Goal: Information Seeking & Learning: Learn about a topic

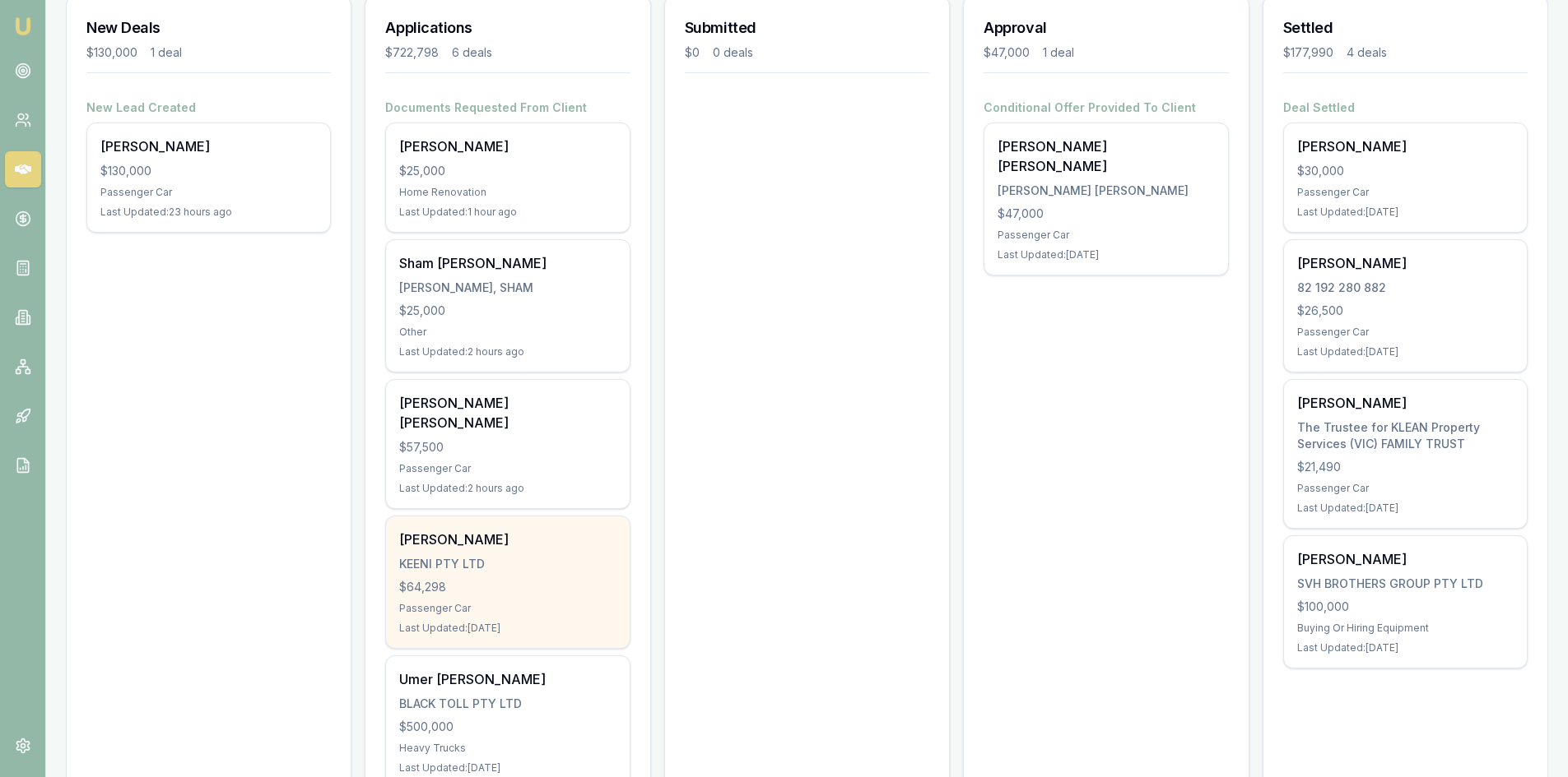
scroll to position [247, 0]
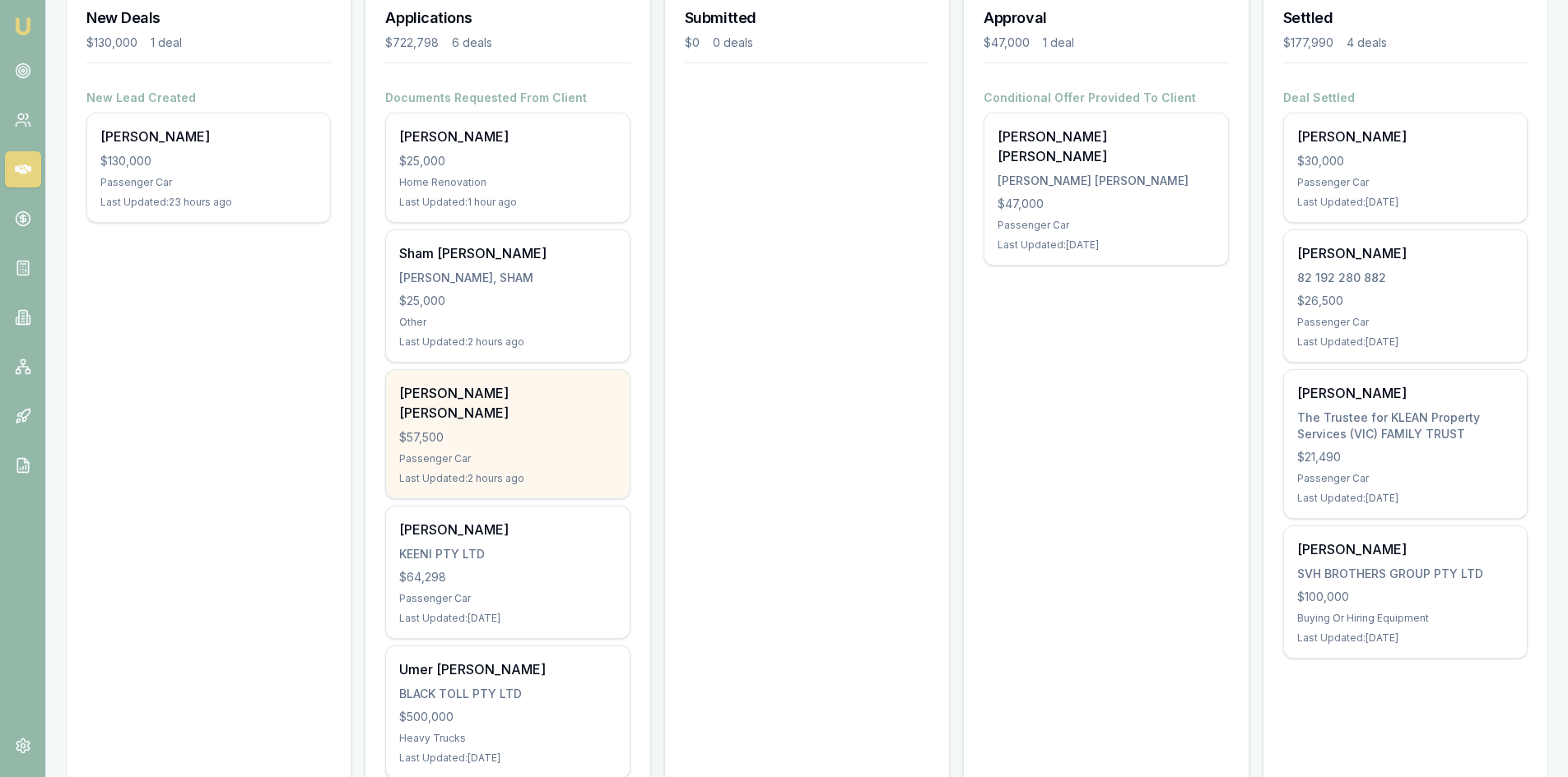
click at [439, 426] on div "Krina Umesh Patel $57,500 Passenger Car Last Updated: 2 hours ago" at bounding box center [508, 434] width 243 height 129
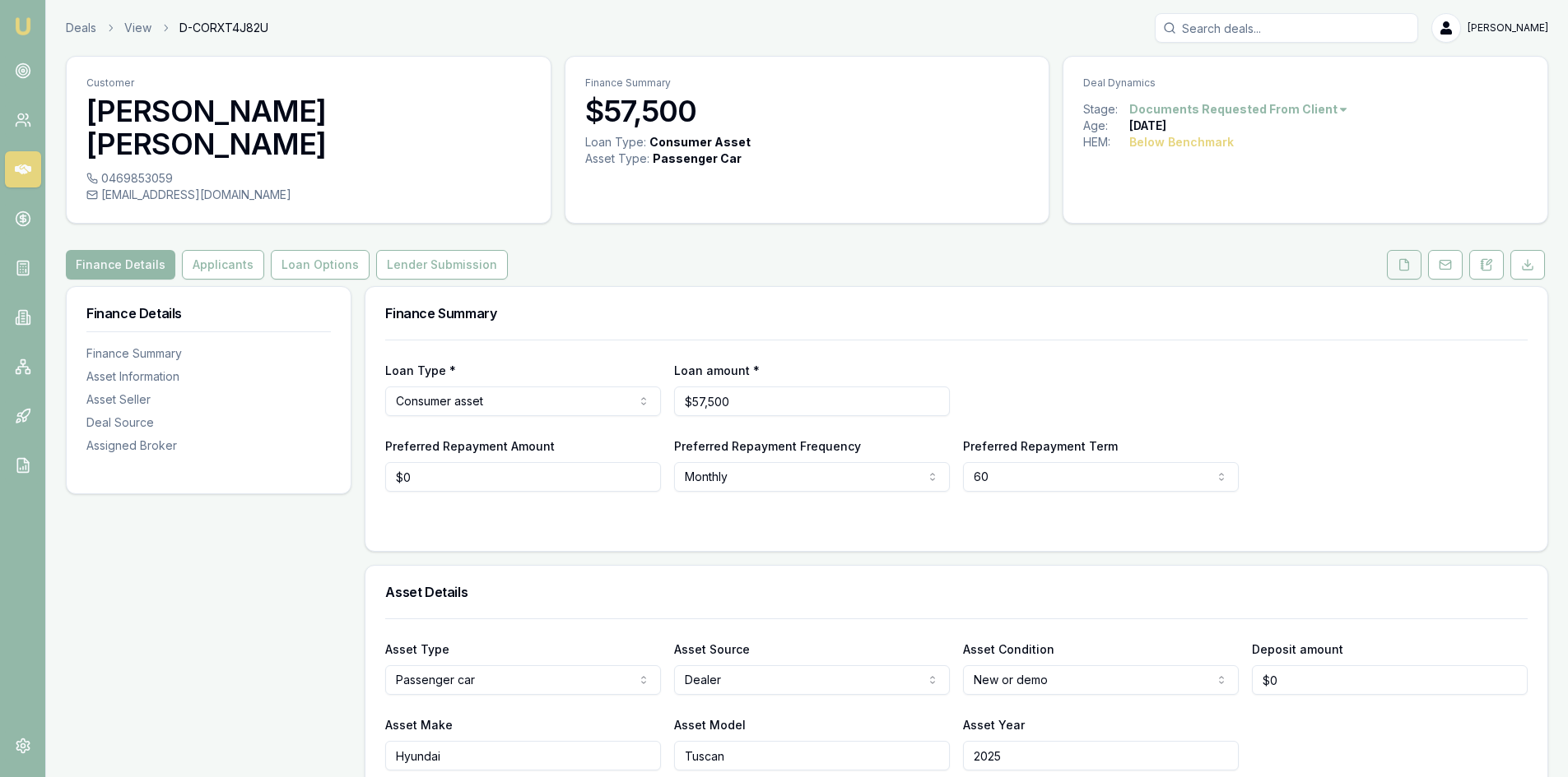
click at [1408, 259] on icon at bounding box center [1404, 264] width 9 height 10
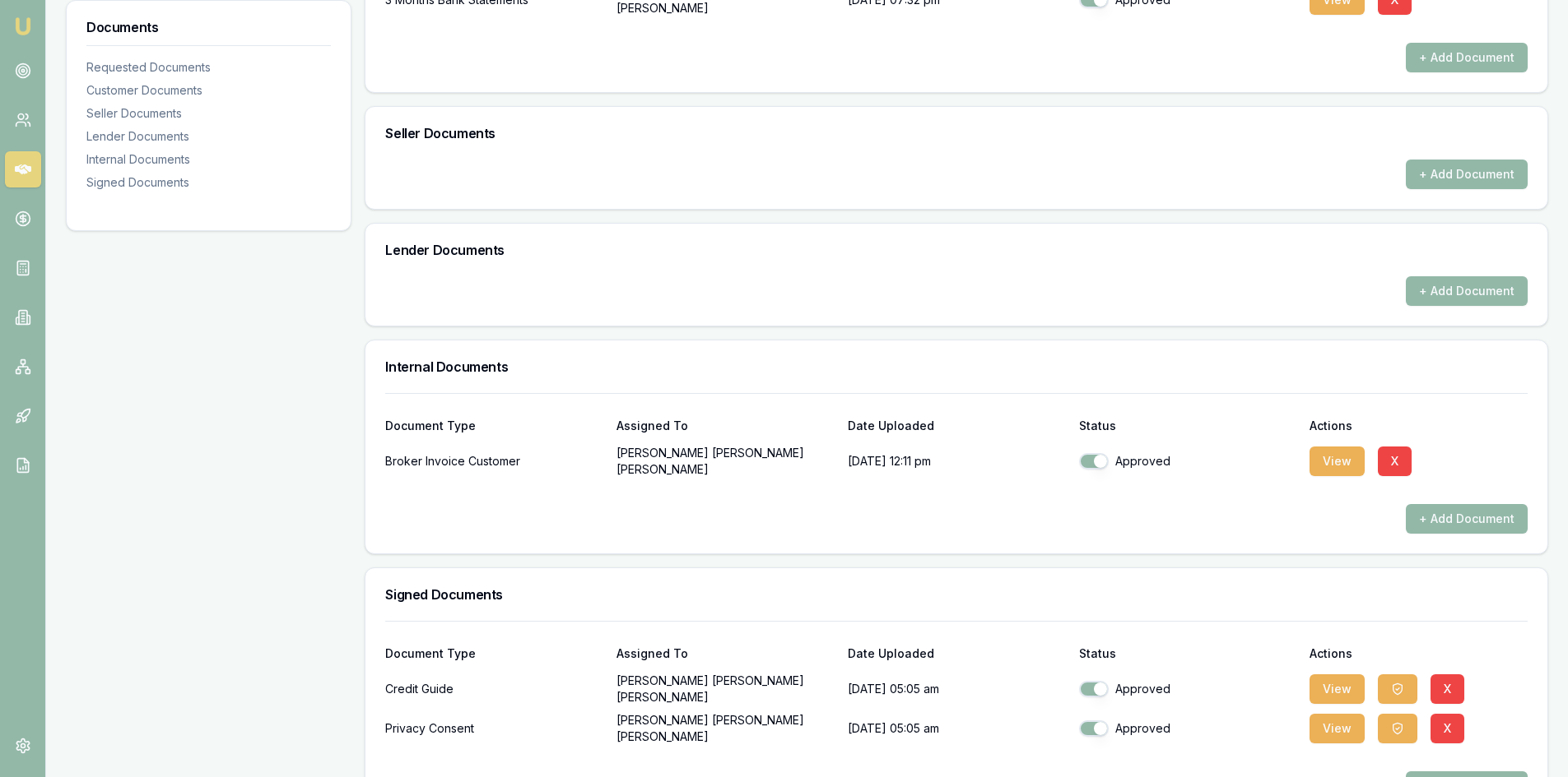
scroll to position [735, 0]
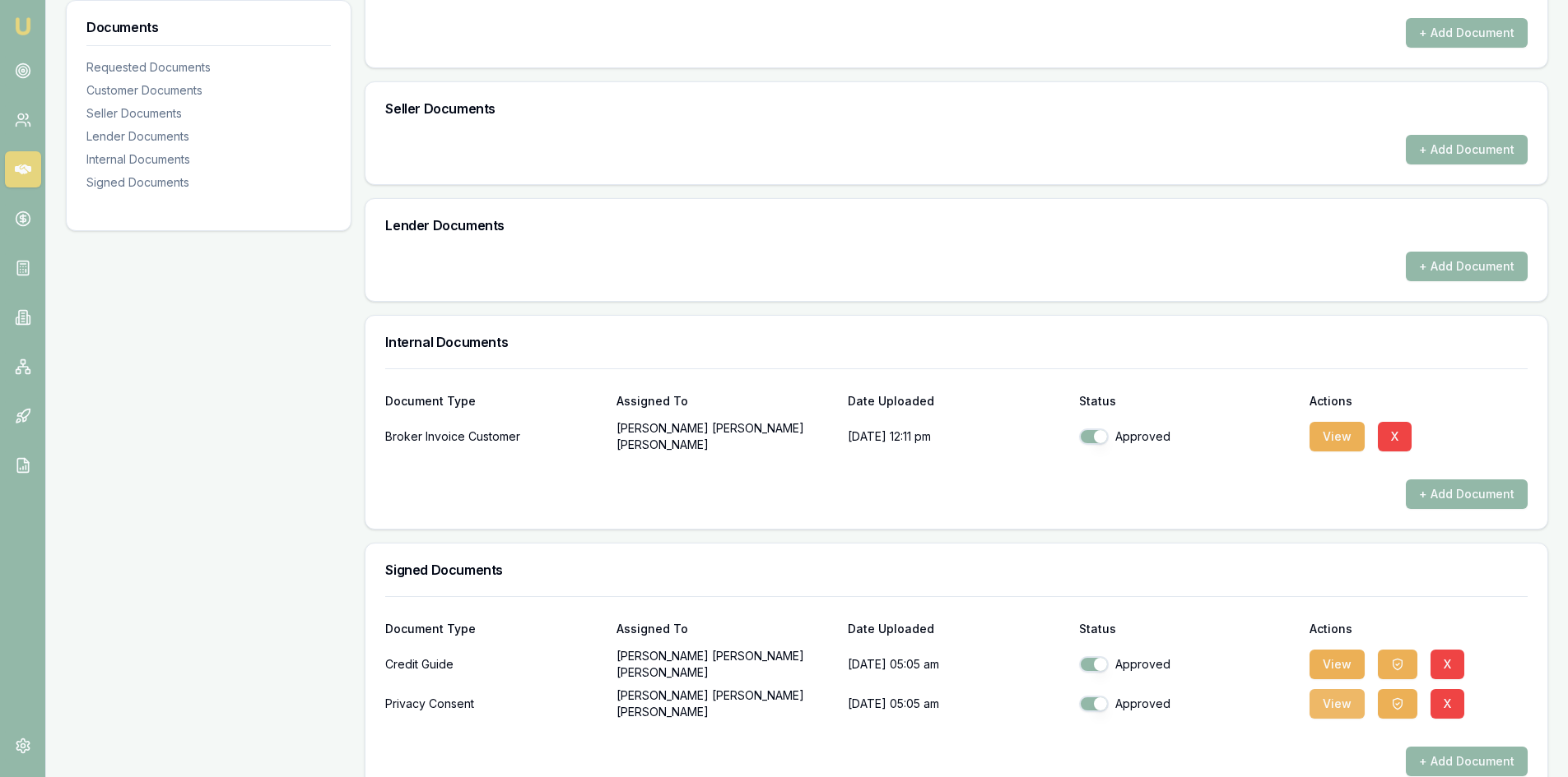
click at [1318, 690] on button "View" at bounding box center [1337, 705] width 55 height 30
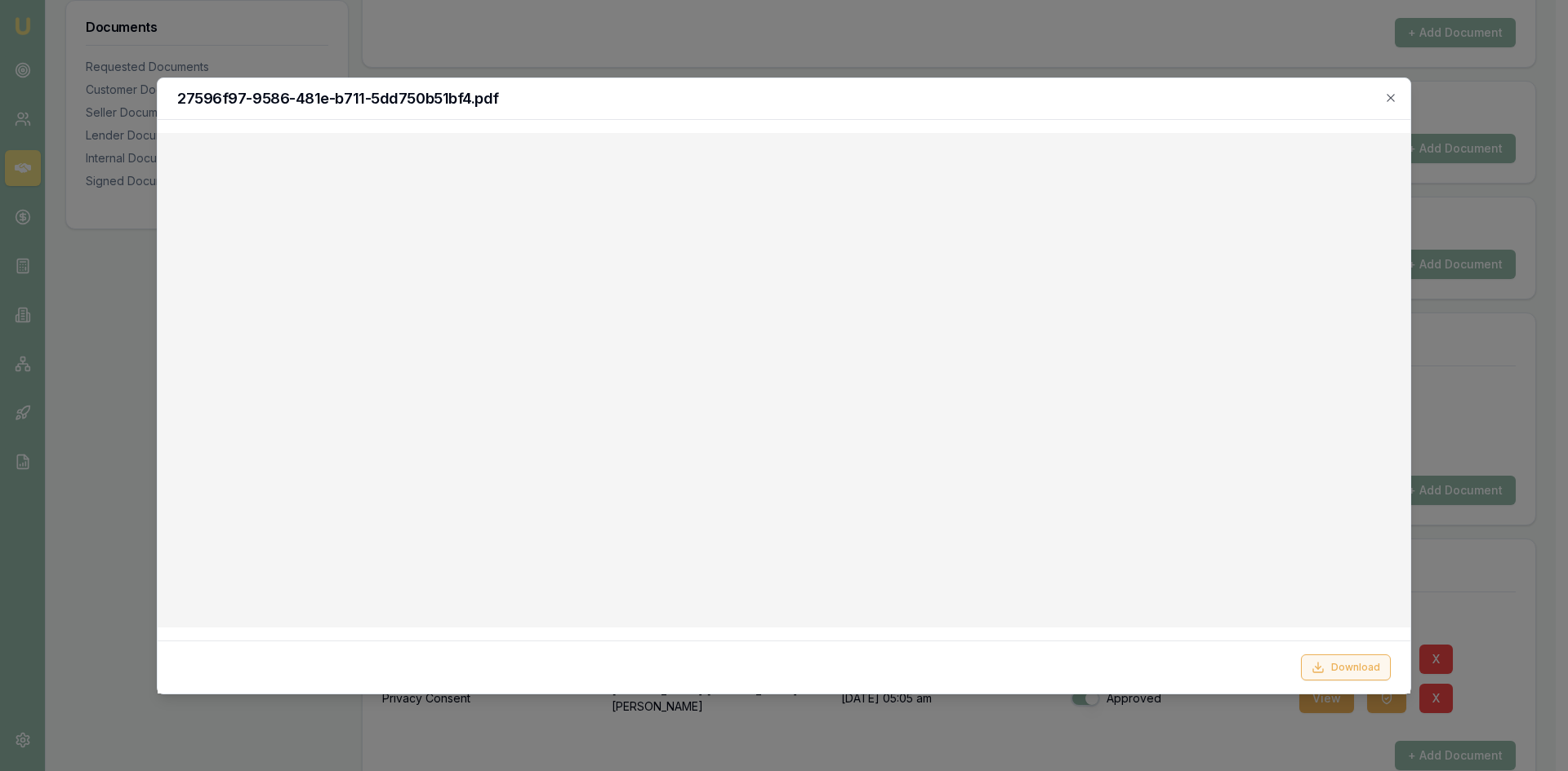
click at [1318, 668] on icon at bounding box center [1318, 668] width 13 height 13
click at [1395, 93] on icon "button" at bounding box center [1391, 98] width 13 height 13
